Goal: Task Accomplishment & Management: Complete application form

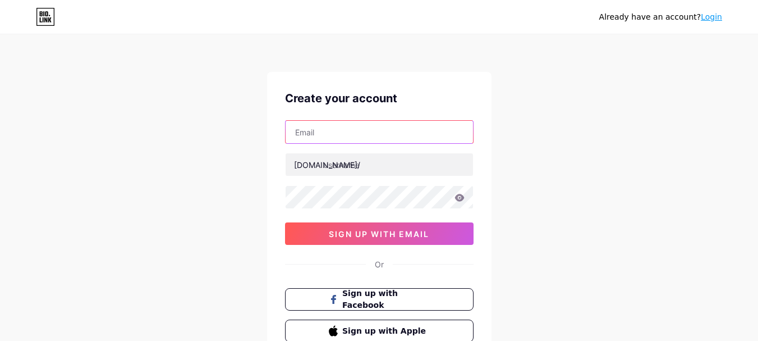
drag, startPoint x: 367, startPoint y: 133, endPoint x: 419, endPoint y: 98, distance: 63.2
click at [367, 133] on input "text" at bounding box center [379, 132] width 187 height 22
paste input "[EMAIL_ADDRESS][DOMAIN_NAME]"
drag, startPoint x: 337, startPoint y: 132, endPoint x: 280, endPoint y: 139, distance: 58.1
click at [280, 139] on div "Create your account [EMAIL_ADDRESS][DOMAIN_NAME] [DOMAIN_NAME]/ sign up with em…" at bounding box center [379, 216] width 225 height 288
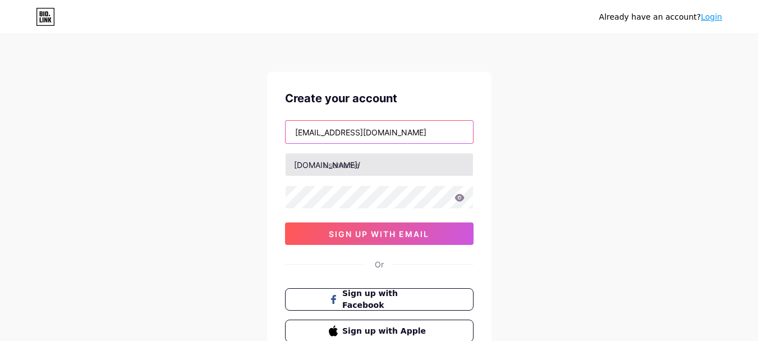
type input "[EMAIL_ADDRESS][DOMAIN_NAME]"
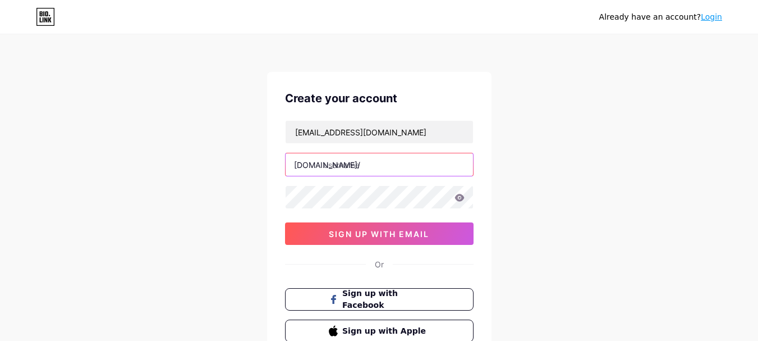
click at [358, 166] on input "text" at bounding box center [379, 164] width 187 height 22
paste input "gafoy85707"
type input "gafoy85707"
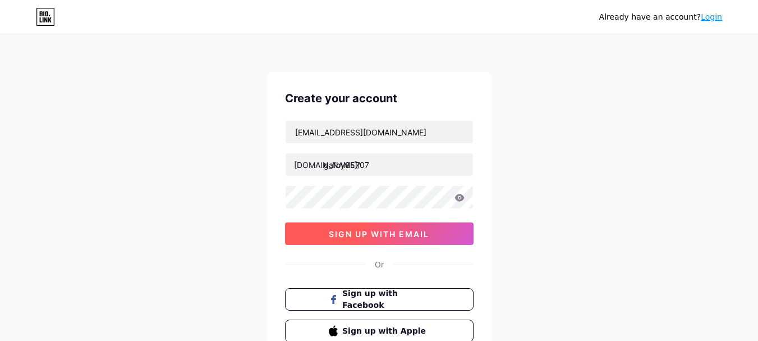
click at [298, 236] on button "sign up with email" at bounding box center [379, 233] width 189 height 22
click at [429, 238] on span "sign up with email" at bounding box center [379, 234] width 100 height 10
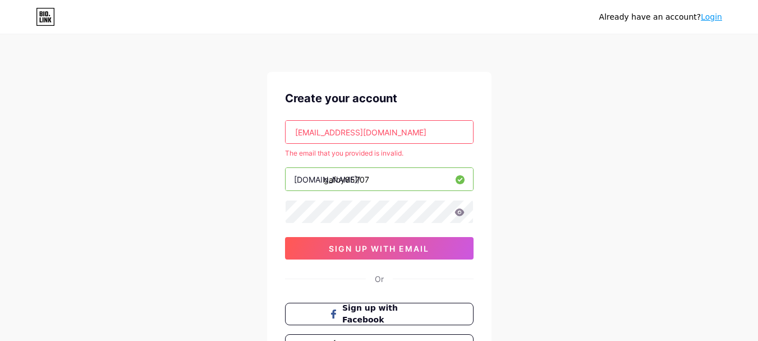
drag, startPoint x: 400, startPoint y: 138, endPoint x: 212, endPoint y: 125, distance: 188.5
click at [212, 125] on div "Already have an account? Login Create your account [EMAIL_ADDRESS][DOMAIN_NAME]…" at bounding box center [379, 222] width 758 height 444
paste input "[EMAIL_ADDRESS][DOMAIN_NAME]"
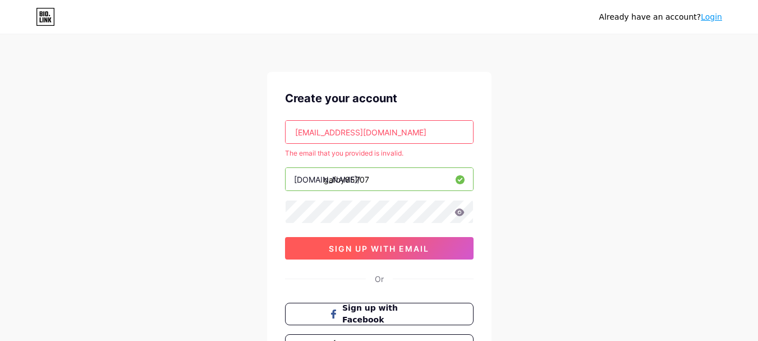
type input "[EMAIL_ADDRESS][DOMAIN_NAME]"
click at [377, 250] on span "sign up with email" at bounding box center [379, 249] width 100 height 10
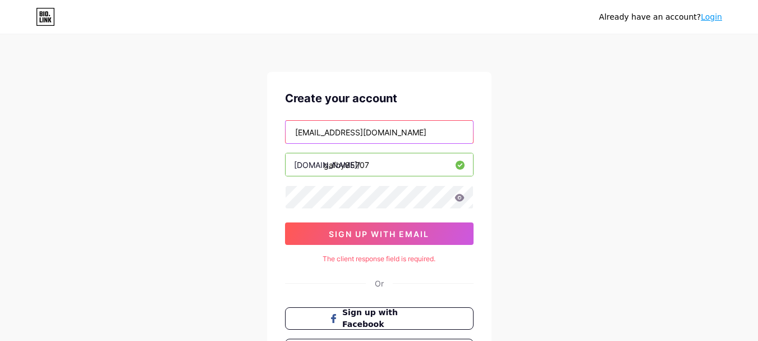
click at [378, 141] on input "[EMAIL_ADDRESS][DOMAIN_NAME]" at bounding box center [379, 132] width 187 height 22
click at [381, 139] on input "[EMAIL_ADDRESS][DOMAIN_NAME]" at bounding box center [379, 132] width 187 height 22
paste input "[EMAIL_ADDRESS][DOMAIN_NAME]"
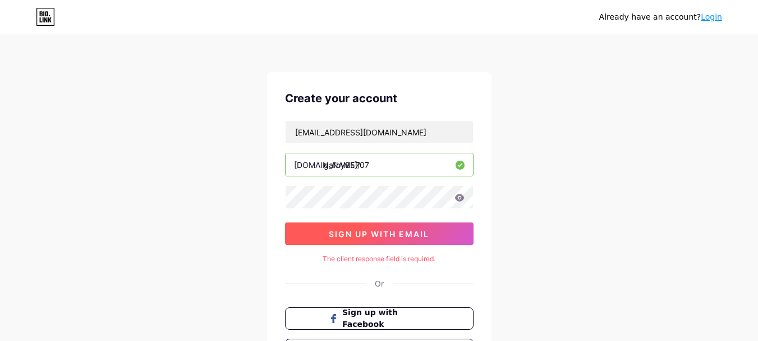
click at [358, 230] on span "sign up with email" at bounding box center [379, 234] width 100 height 10
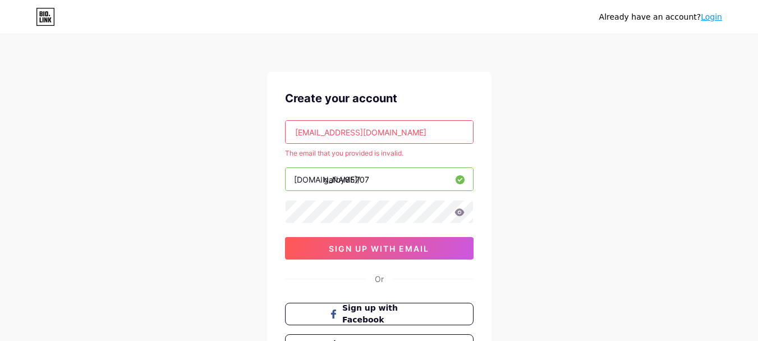
click at [337, 136] on input "[EMAIL_ADDRESS][DOMAIN_NAME]" at bounding box center [379, 132] width 187 height 22
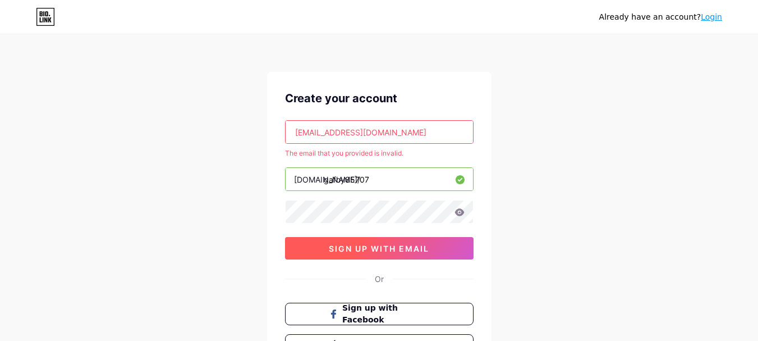
type input "[EMAIL_ADDRESS][DOMAIN_NAME]"
click at [364, 248] on span "sign up with email" at bounding box center [379, 249] width 100 height 10
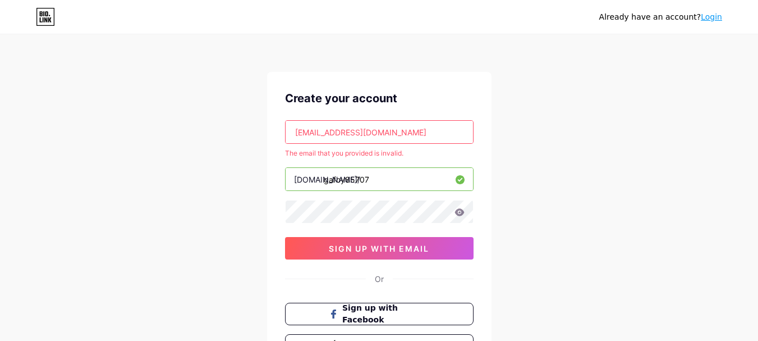
drag, startPoint x: 390, startPoint y: 133, endPoint x: 217, endPoint y: 126, distance: 173.6
click at [217, 126] on div "Already have an account? Login Create your account [EMAIL_ADDRESS][DOMAIN_NAME]…" at bounding box center [379, 222] width 758 height 444
paste input "[EMAIL_ADDRESS][DOMAIN_NAME]"
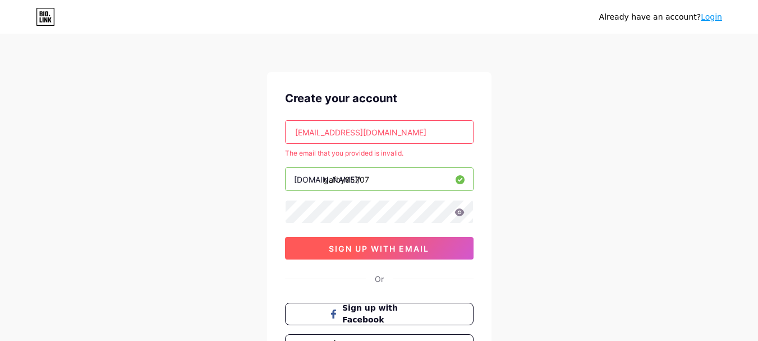
type input "[EMAIL_ADDRESS][DOMAIN_NAME]"
click at [427, 248] on span "sign up with email" at bounding box center [379, 249] width 100 height 10
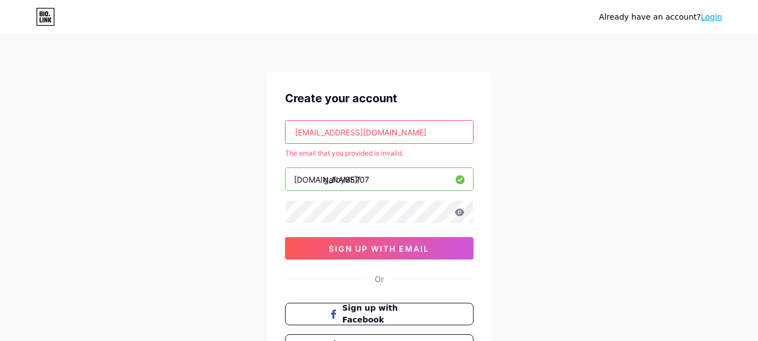
drag, startPoint x: 400, startPoint y: 142, endPoint x: 237, endPoint y: 143, distance: 162.8
click at [237, 143] on div "Already have an account? Login Create your account [EMAIL_ADDRESS][DOMAIN_NAME]…" at bounding box center [379, 222] width 758 height 444
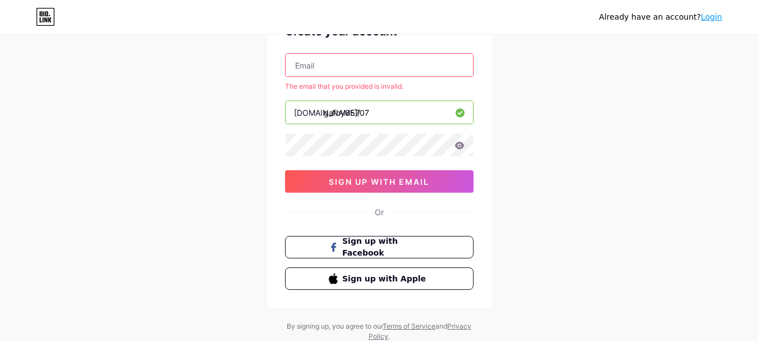
scroll to position [47, 0]
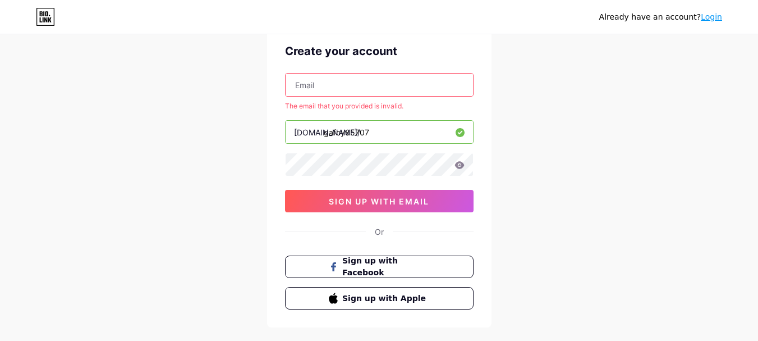
drag, startPoint x: 397, startPoint y: 136, endPoint x: 213, endPoint y: 137, distance: 184.7
click at [213, 137] on div "Already have an account? Login Create your account The email that you provided …" at bounding box center [379, 175] width 758 height 444
